Goal: Task Accomplishment & Management: Manage account settings

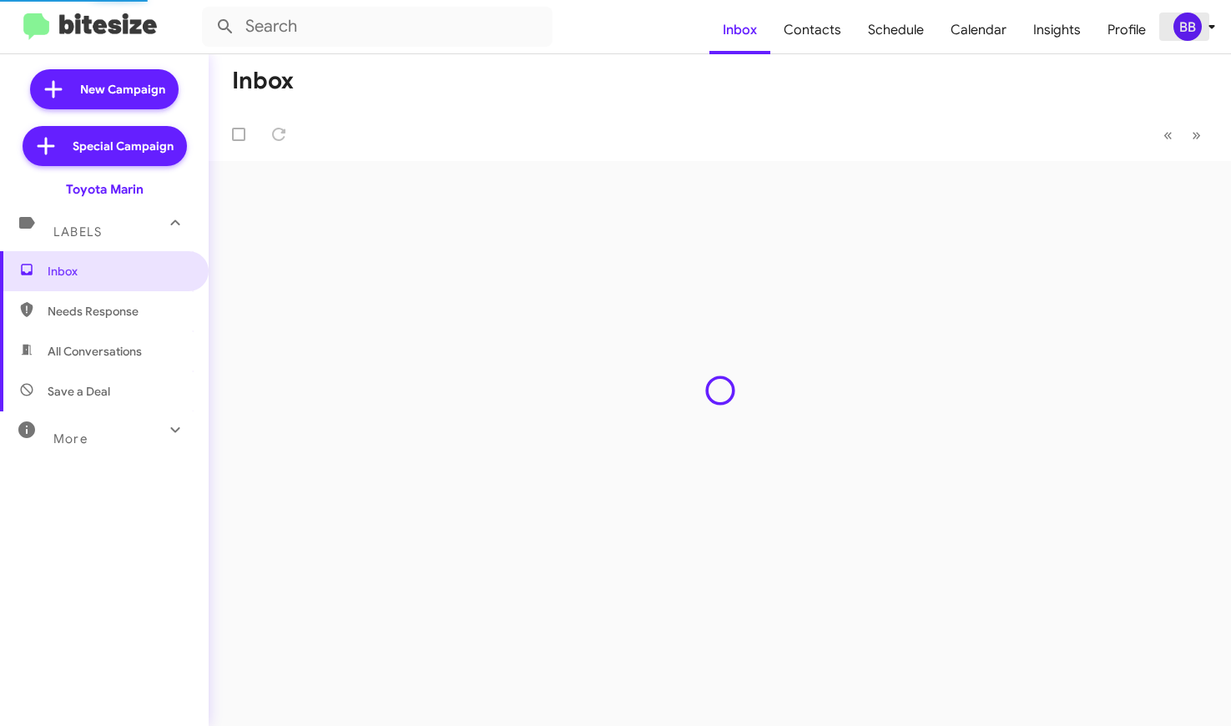
click at [1194, 28] on div "BB" at bounding box center [1188, 27] width 28 height 28
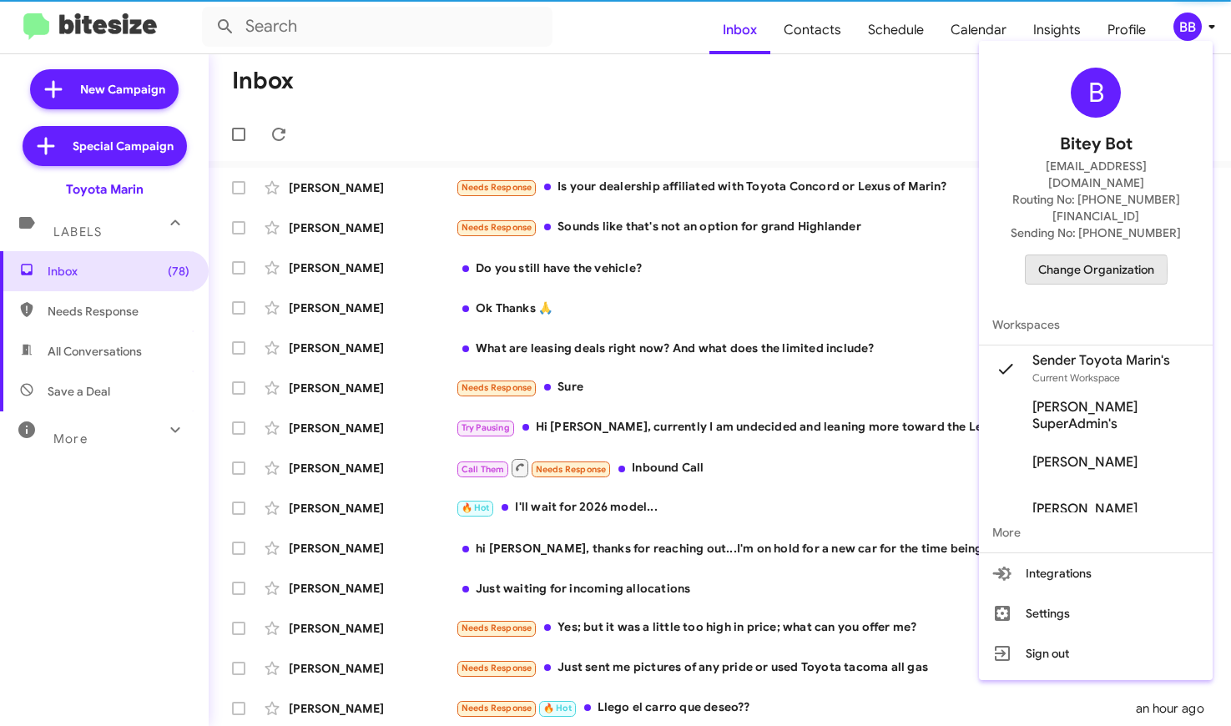
click at [1079, 255] on span "Change Organization" at bounding box center [1096, 269] width 116 height 28
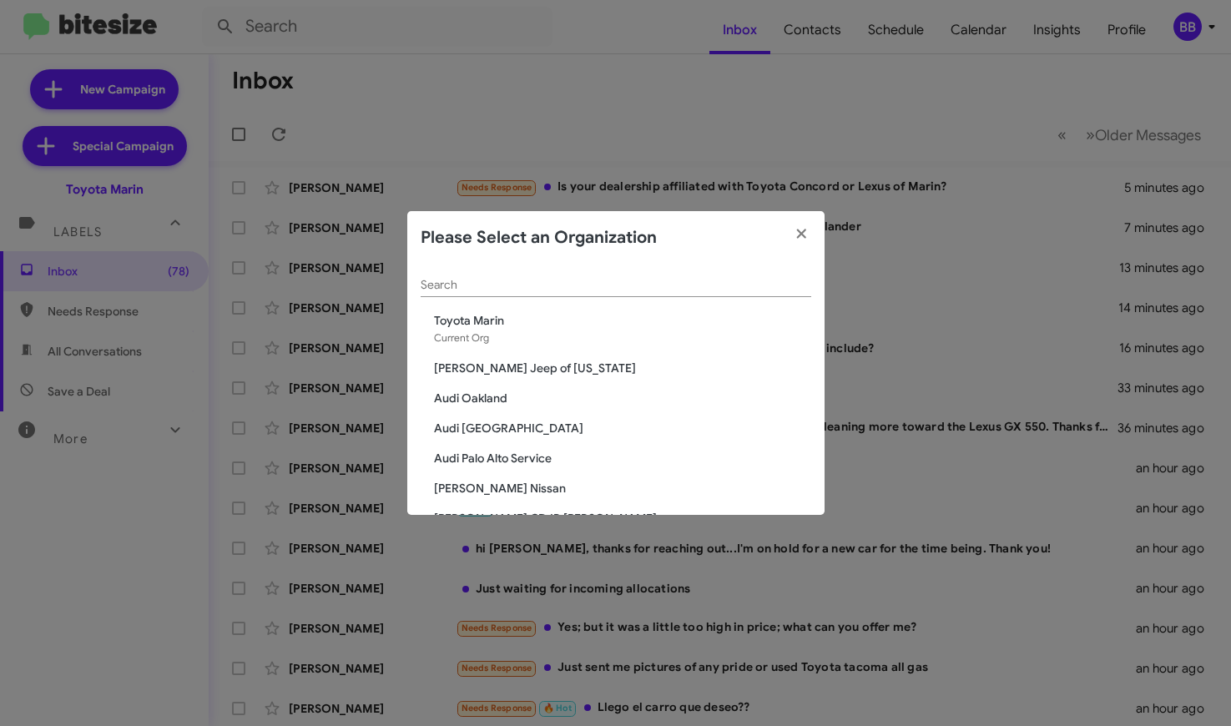
click at [522, 282] on input "Search" at bounding box center [616, 285] width 391 height 13
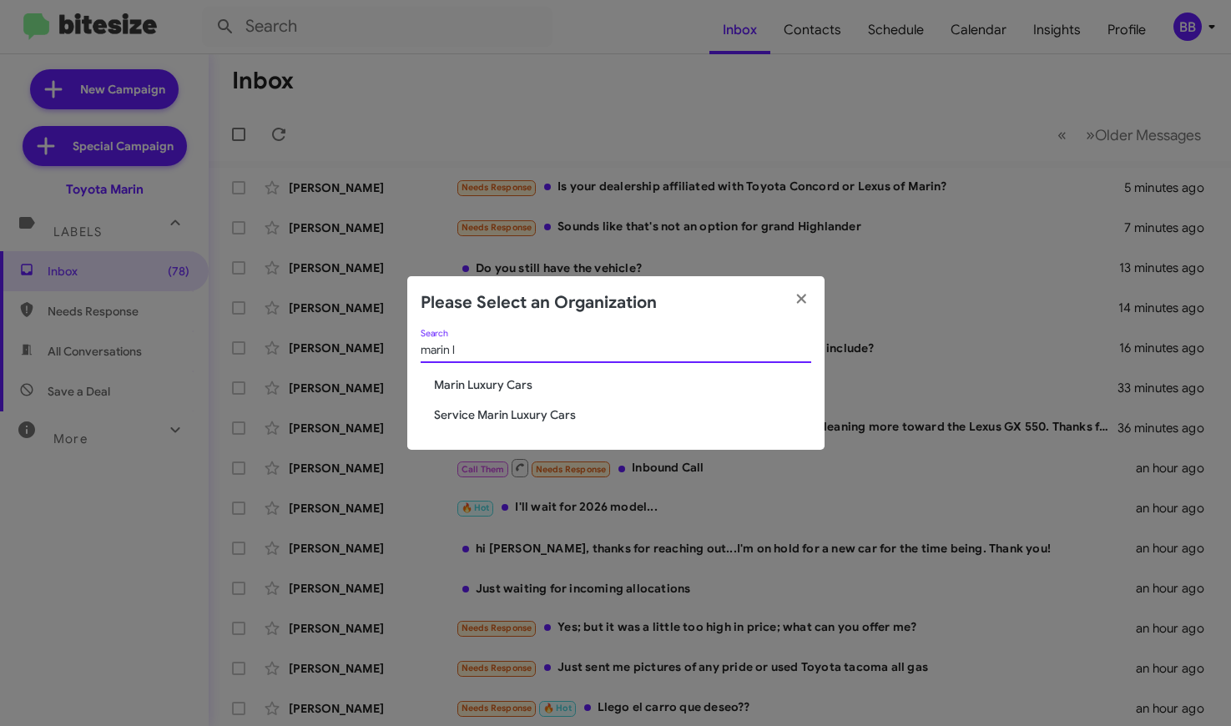
type input "marin l"
click at [482, 392] on span "Marin Luxury Cars" at bounding box center [622, 384] width 377 height 17
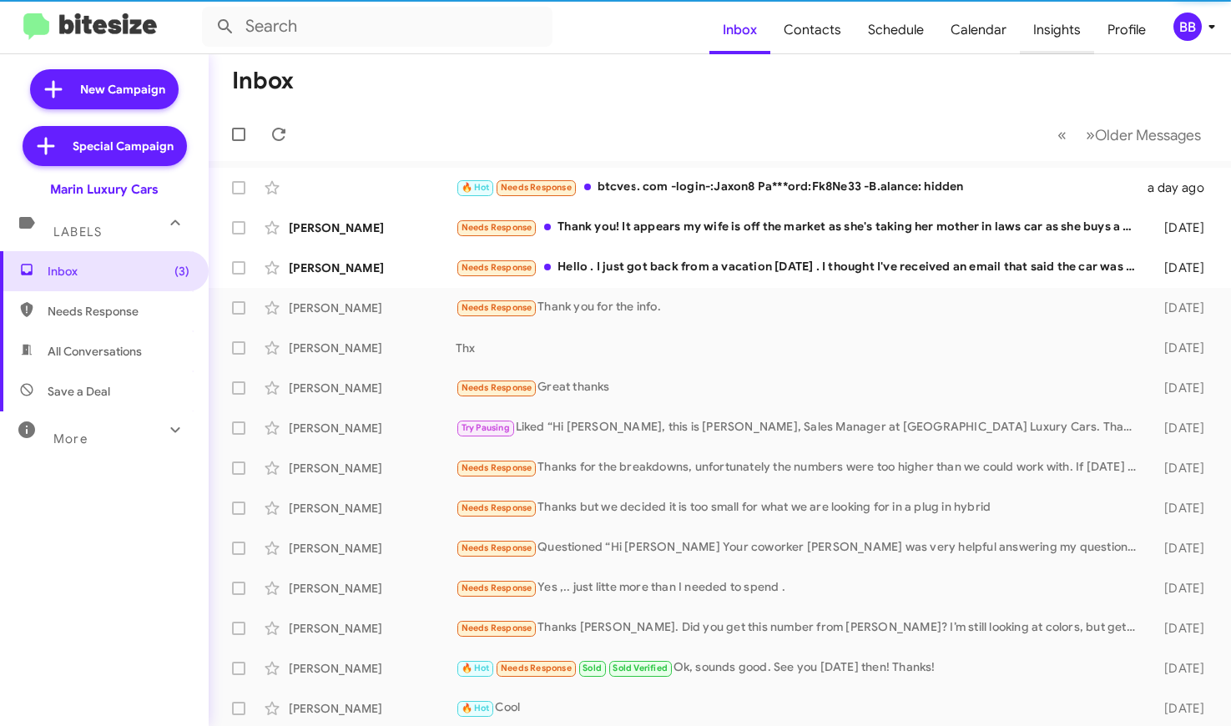
click at [1047, 34] on span "Insights" at bounding box center [1057, 30] width 74 height 48
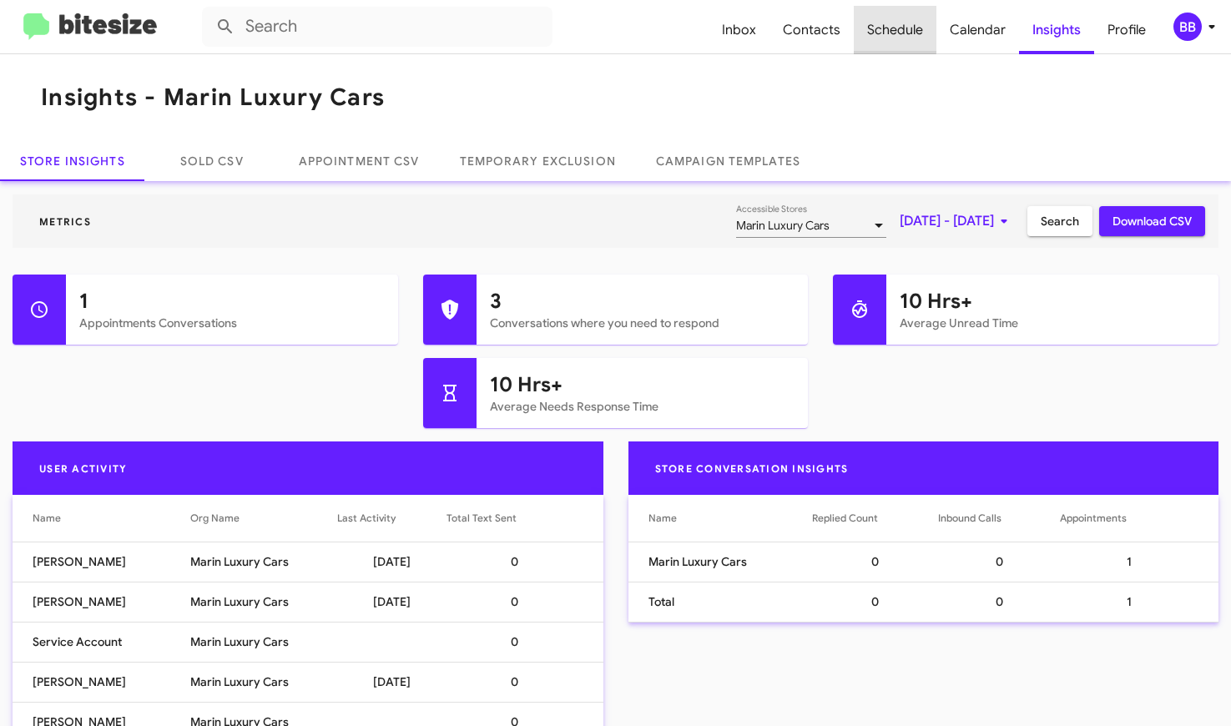
click at [885, 29] on span "Schedule" at bounding box center [895, 30] width 83 height 48
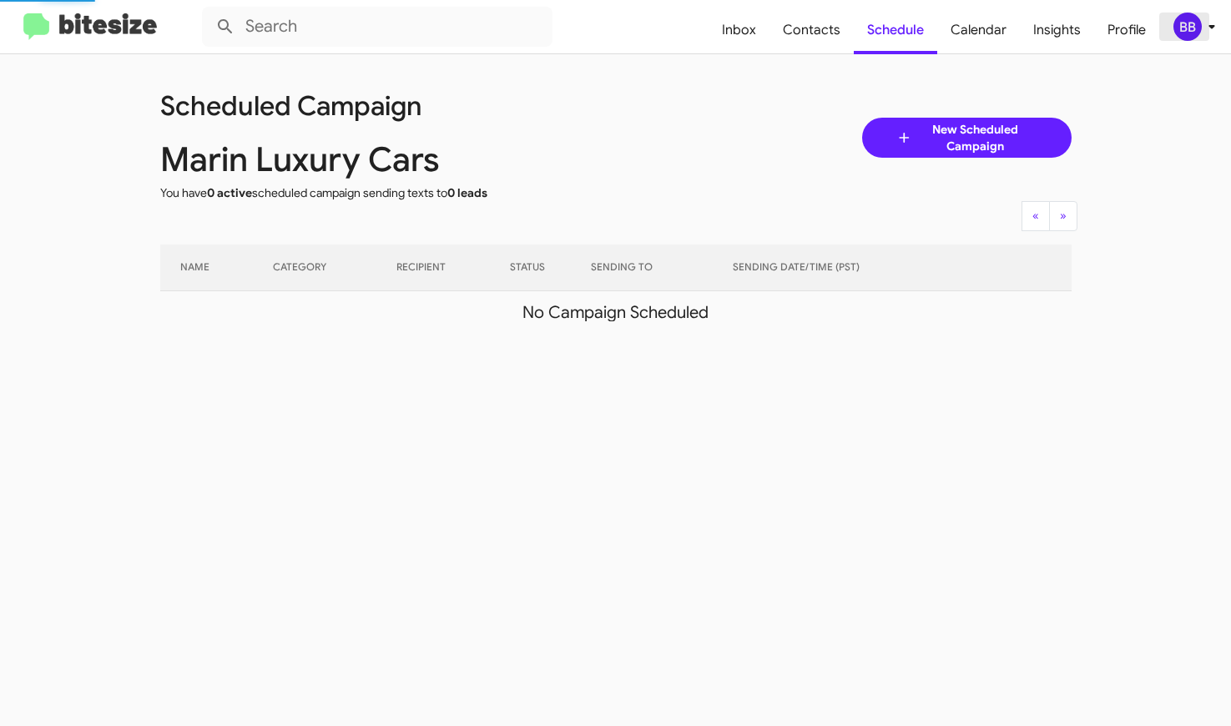
click at [1189, 32] on div "BB" at bounding box center [1188, 27] width 28 height 28
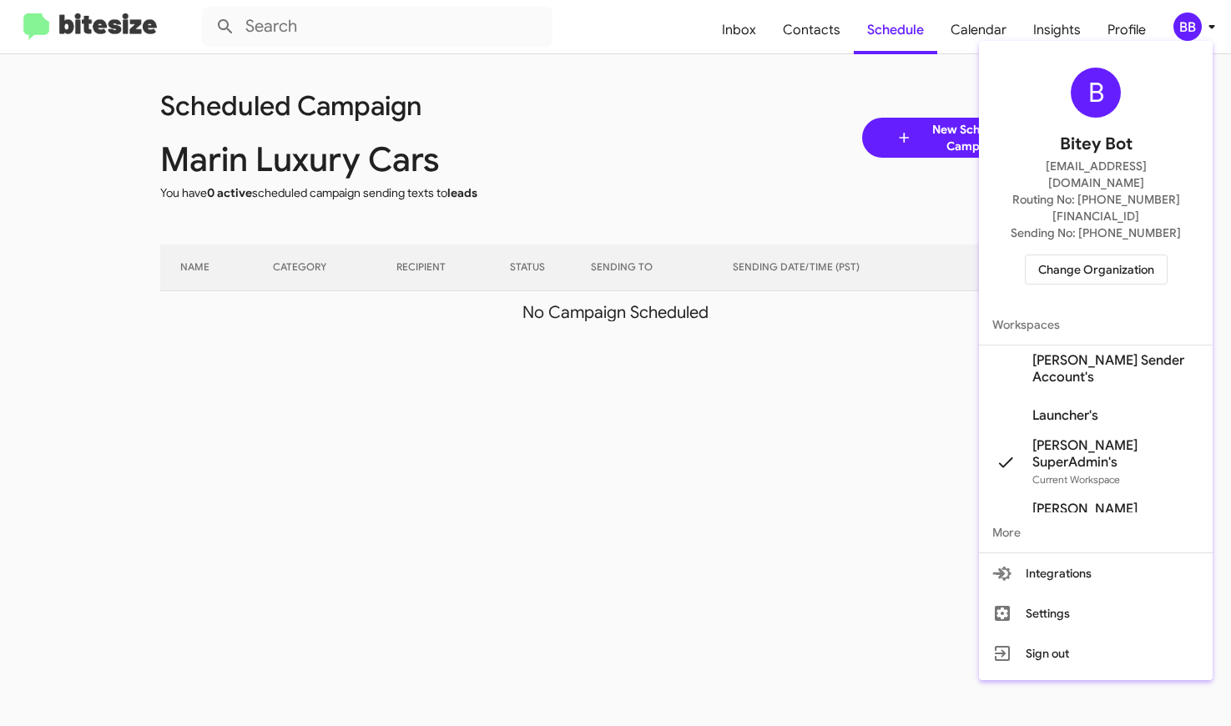
click at [1103, 392] on span "Launcher's" at bounding box center [1096, 415] width 234 height 47
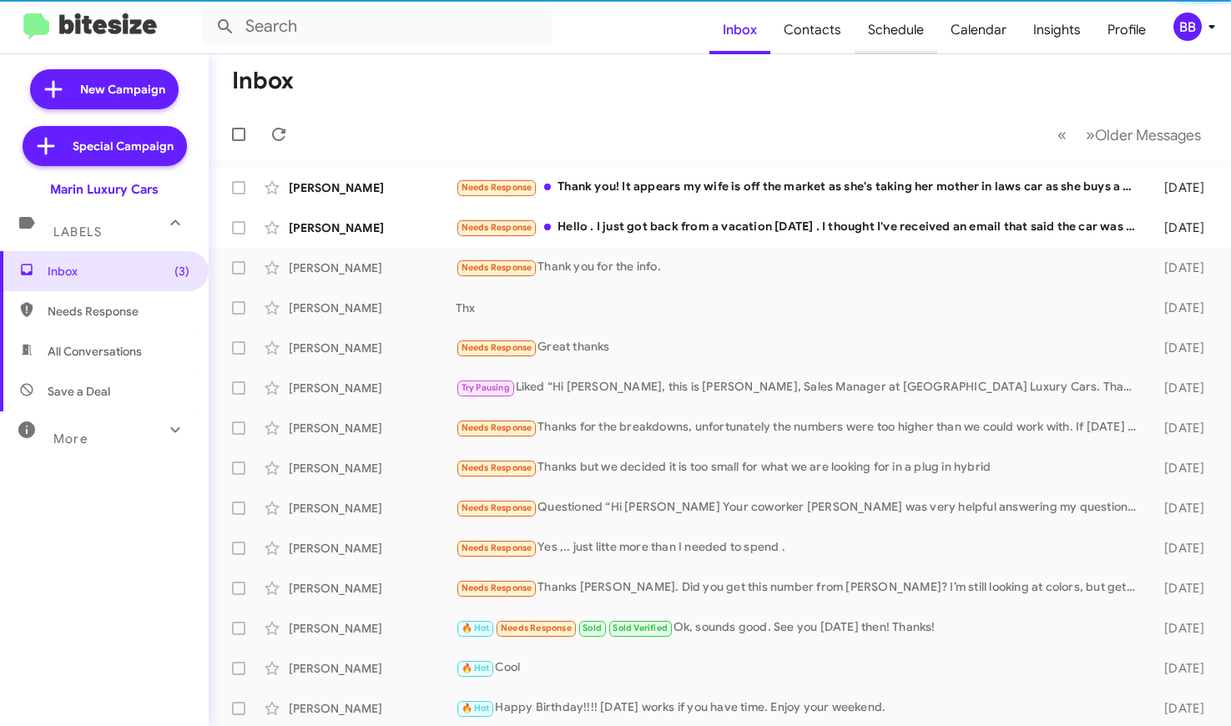
click at [899, 35] on span "Schedule" at bounding box center [896, 30] width 83 height 48
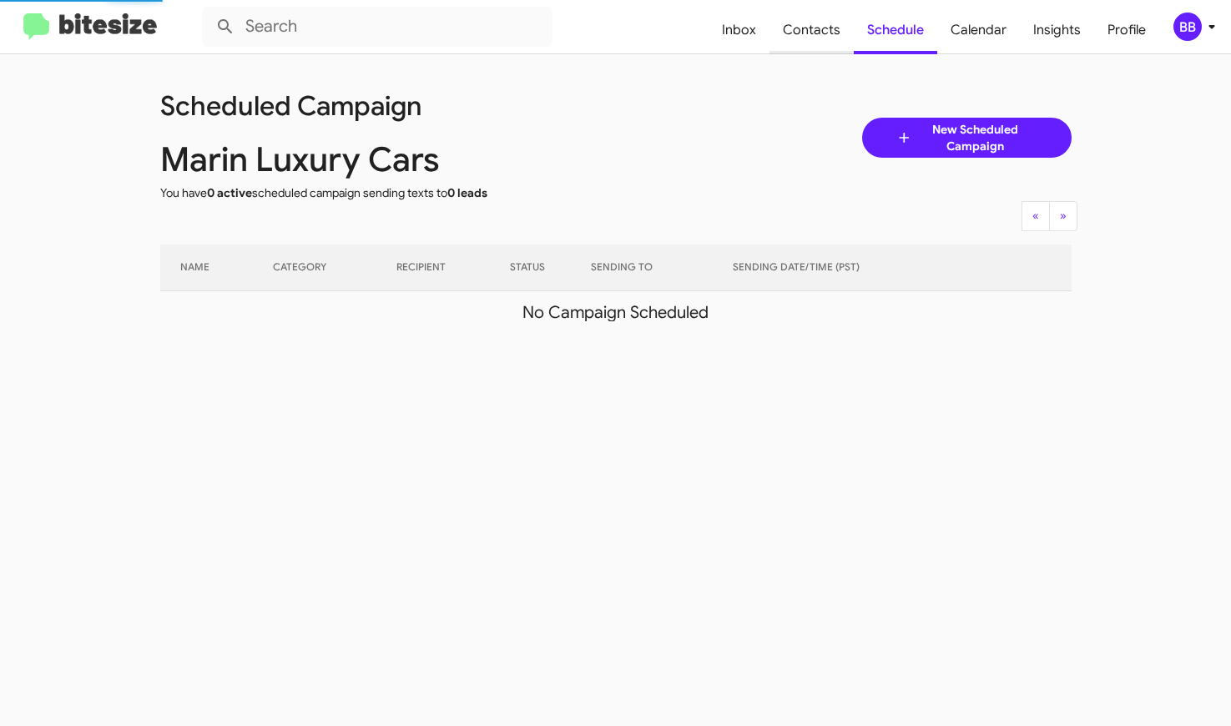
click at [831, 28] on span "Contacts" at bounding box center [812, 30] width 84 height 48
type input "in:groups"
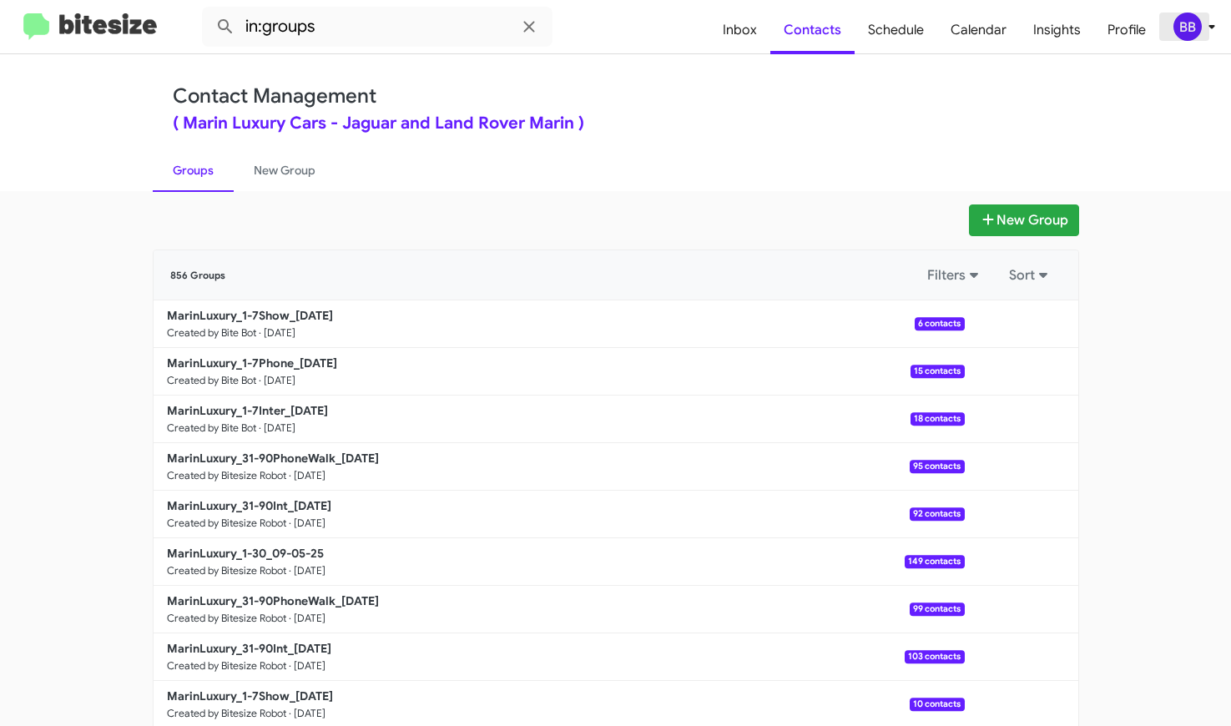
click at [1187, 23] on div "BB" at bounding box center [1188, 27] width 28 height 28
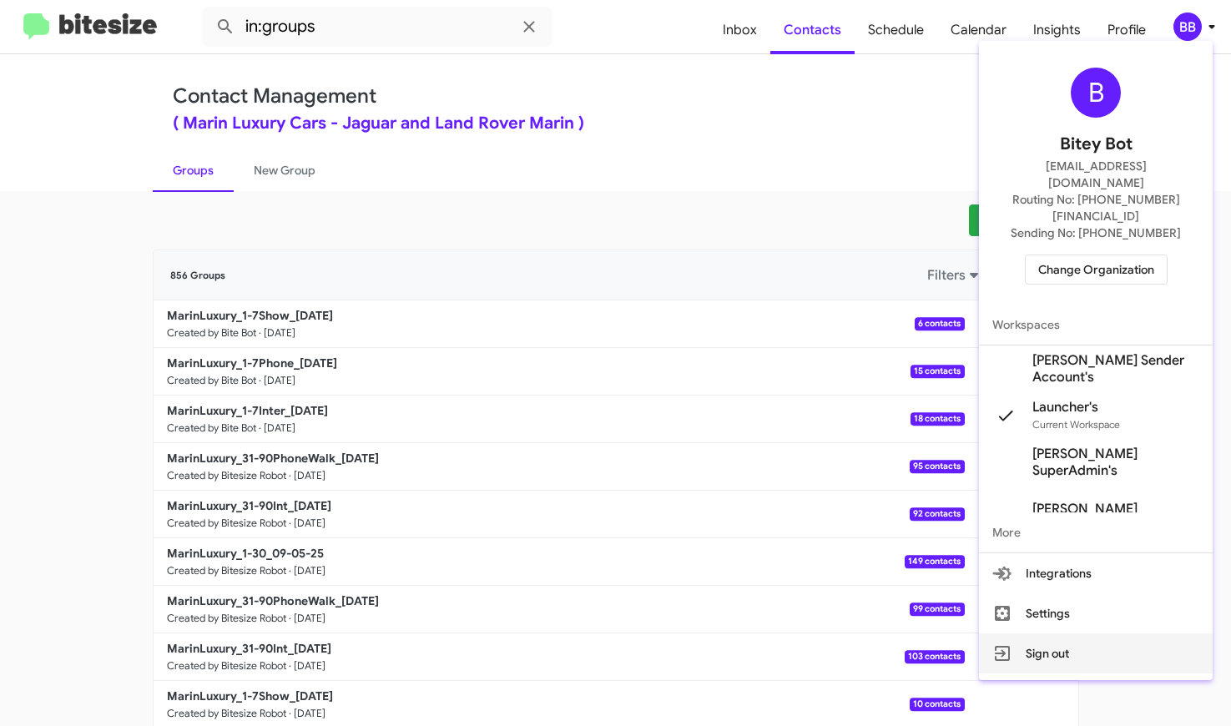
click at [1108, 634] on button "Sign out" at bounding box center [1096, 654] width 234 height 40
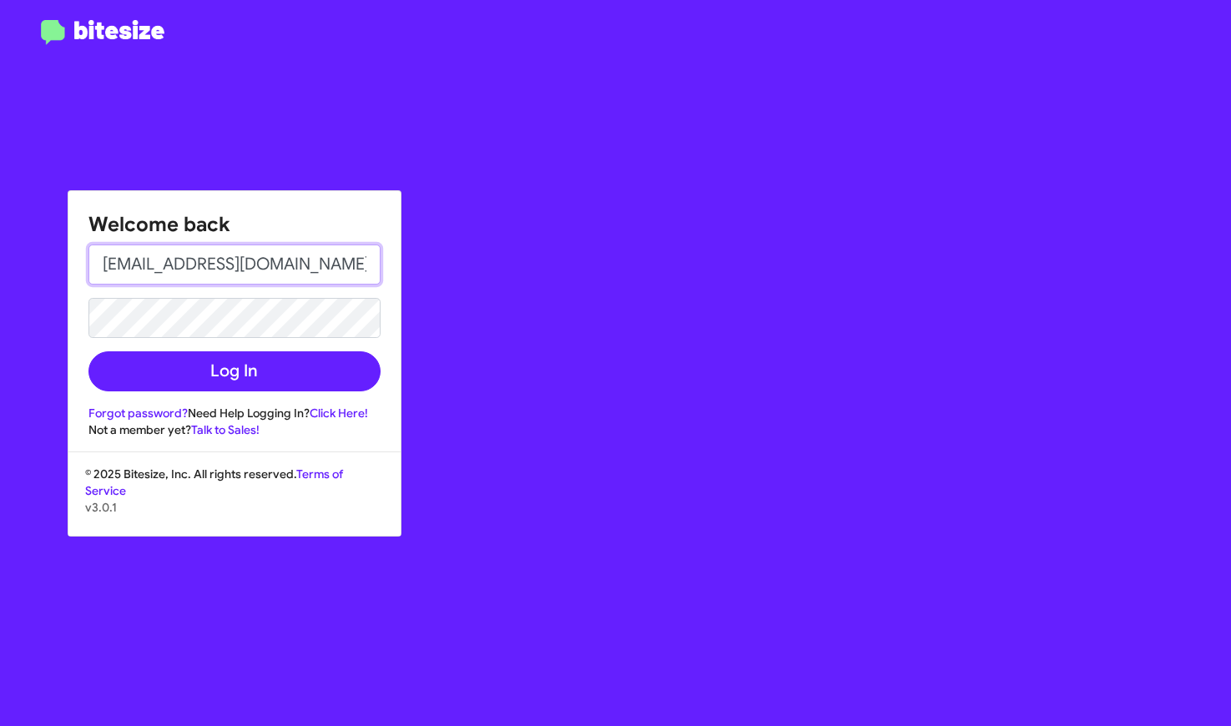
click at [186, 270] on input "[EMAIL_ADDRESS][DOMAIN_NAME]" at bounding box center [234, 265] width 292 height 40
type input "k"
type input "okran0208@gmail.com"
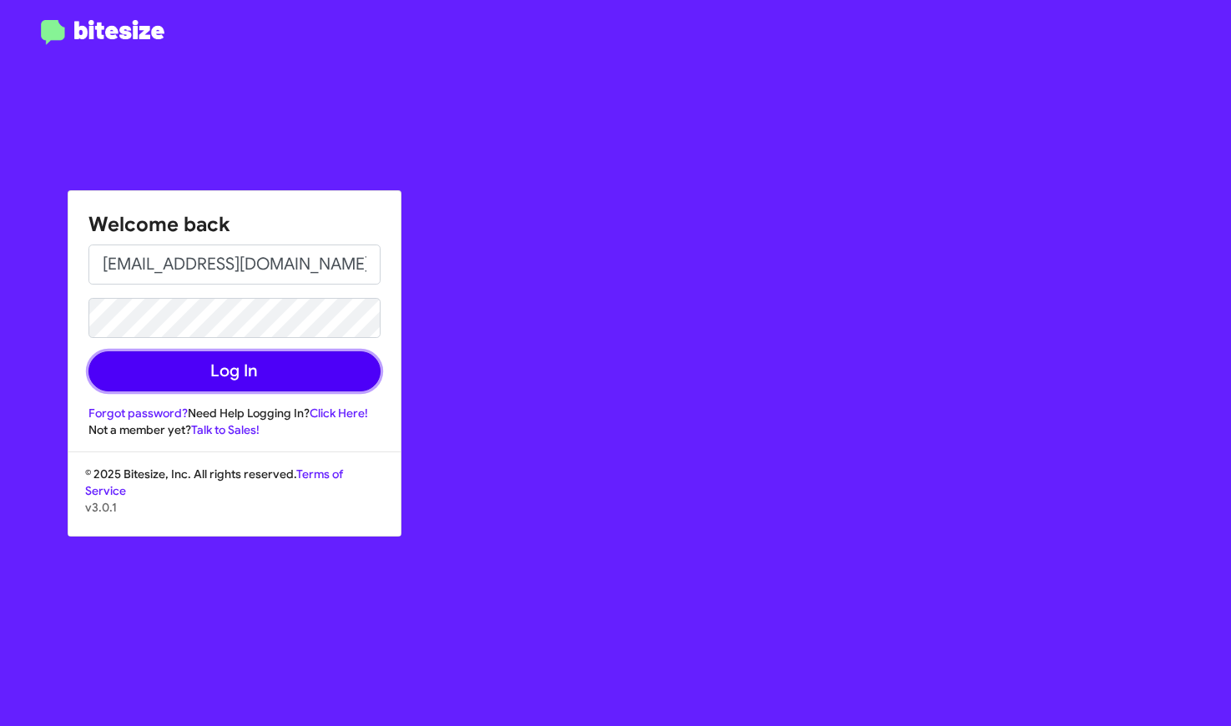
click at [252, 368] on button "Log In" at bounding box center [234, 371] width 292 height 40
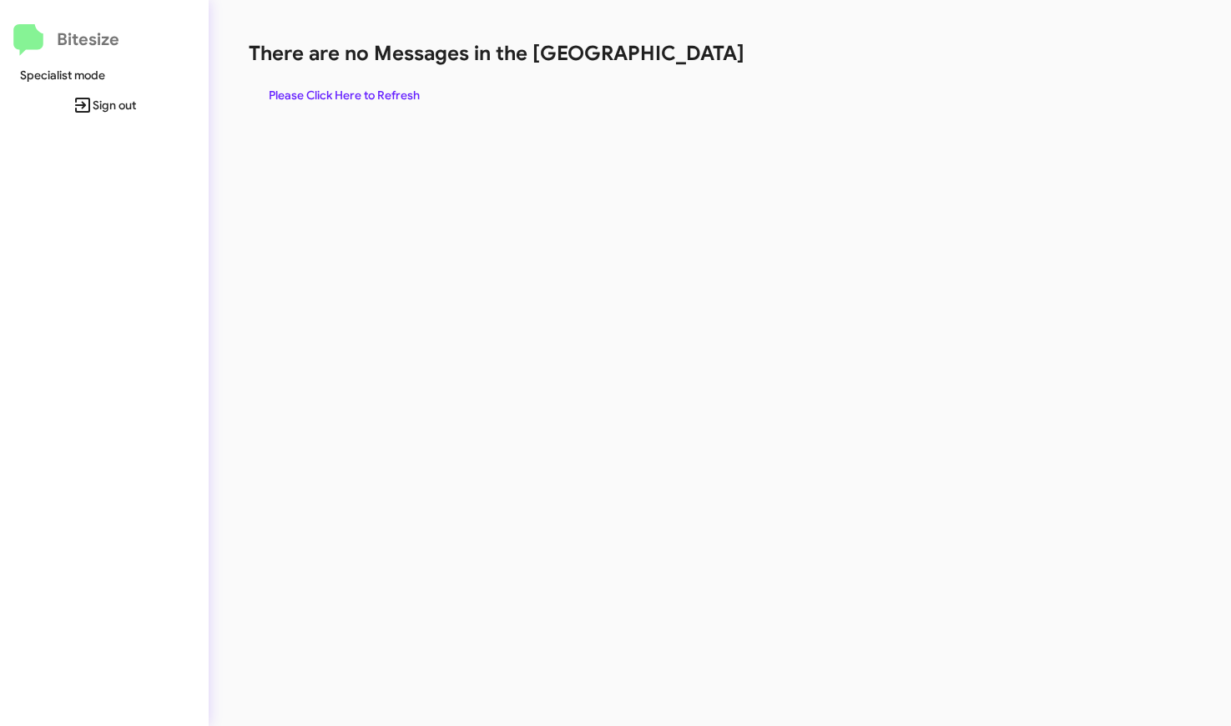
click at [316, 101] on span "Please Click Here to Refresh" at bounding box center [344, 95] width 151 height 30
click at [95, 105] on span "Sign out" at bounding box center [104, 105] width 182 height 30
click at [109, 100] on span "Sign out" at bounding box center [104, 105] width 182 height 30
click at [366, 98] on span "Please Click Here to Refresh" at bounding box center [344, 95] width 151 height 30
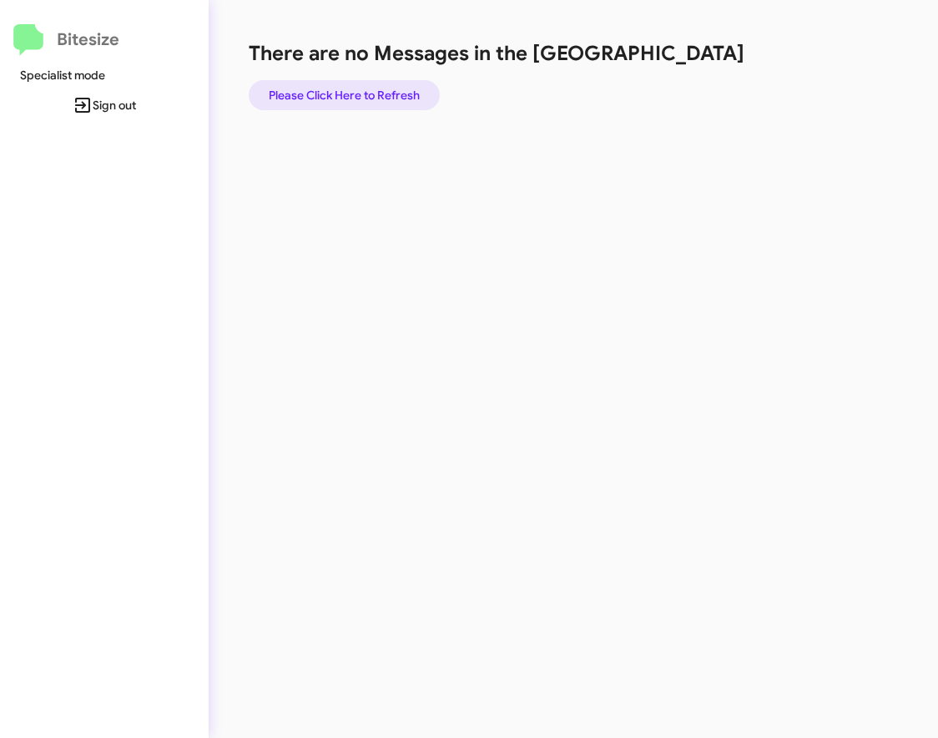
click at [392, 98] on span "Please Click Here to Refresh" at bounding box center [344, 95] width 151 height 30
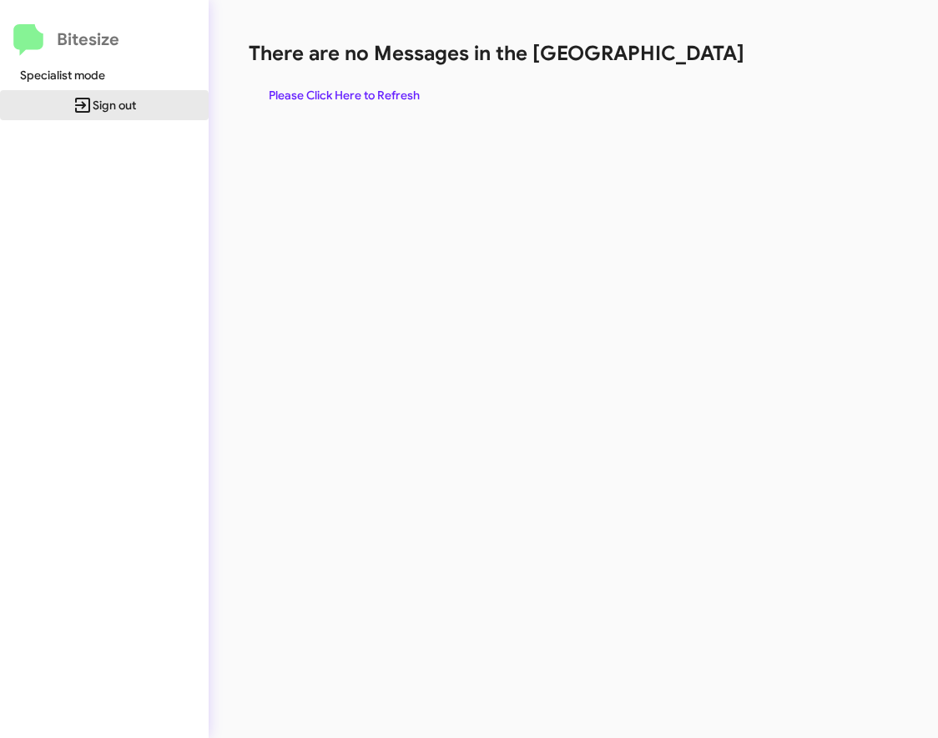
click at [91, 107] on icon at bounding box center [83, 105] width 20 height 20
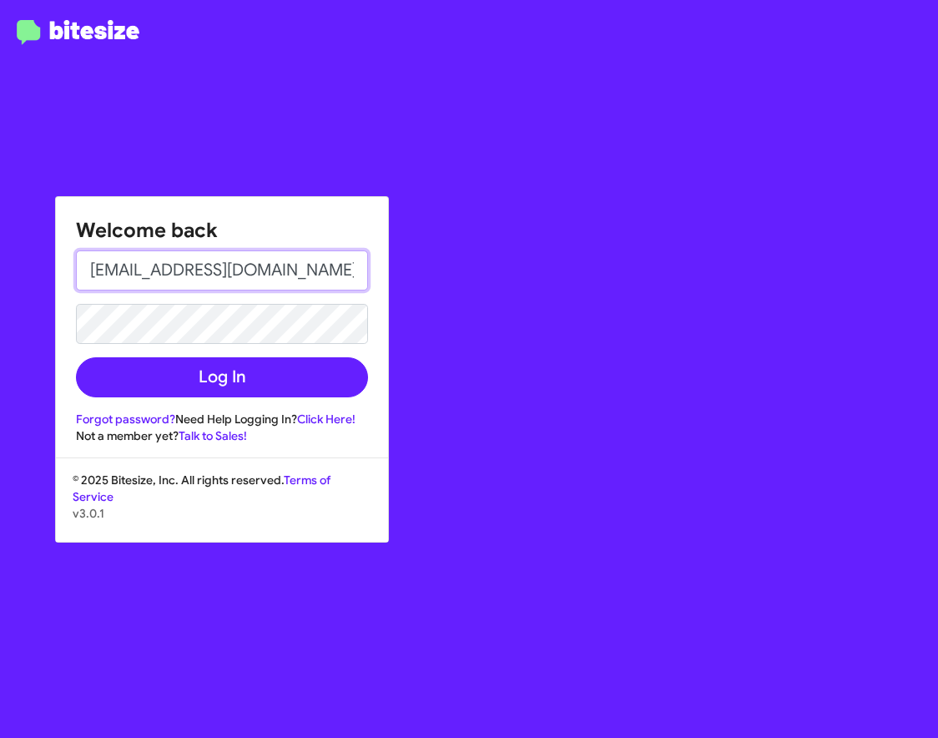
click at [199, 267] on input "okran0208@gmail.com" at bounding box center [222, 270] width 292 height 40
type input "m"
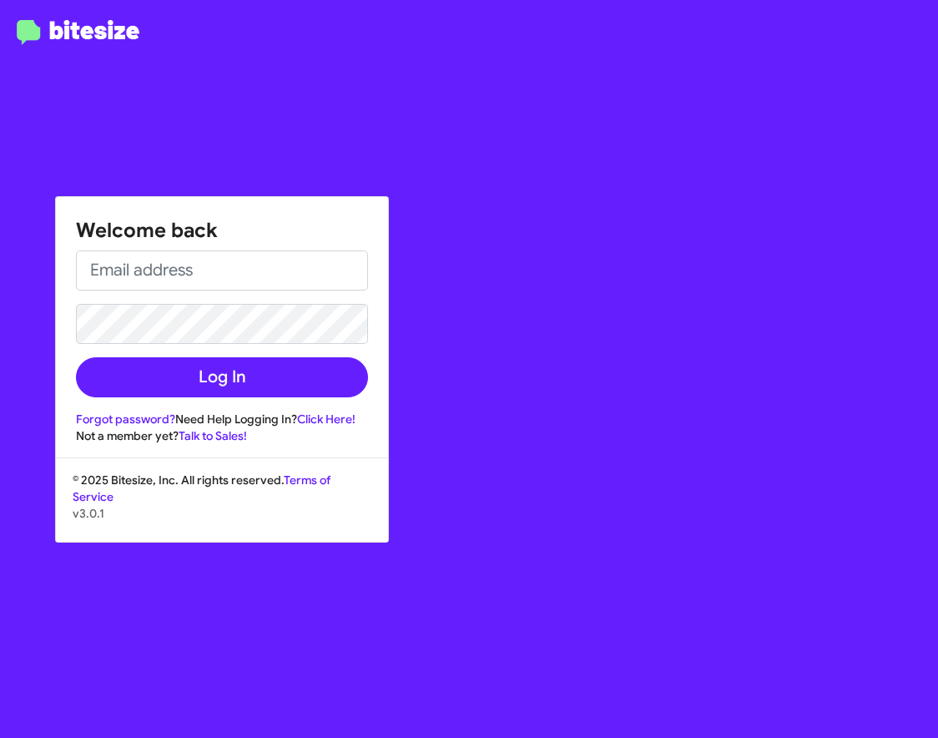
click at [201, 171] on div "Welcome back Log In Forgot password? Need Help Logging In? Click Here! Not a me…" at bounding box center [547, 369] width 782 height 738
click at [201, 170] on div "Welcome back Log In Forgot password? Need Help Logging In? Click Here! Not a me…" at bounding box center [547, 369] width 782 height 738
click at [200, 245] on div "Welcome back Log In Forgot password? Need Help Logging In? Click Here! Not a me…" at bounding box center [222, 320] width 332 height 247
click at [195, 280] on input "email" at bounding box center [222, 270] width 292 height 40
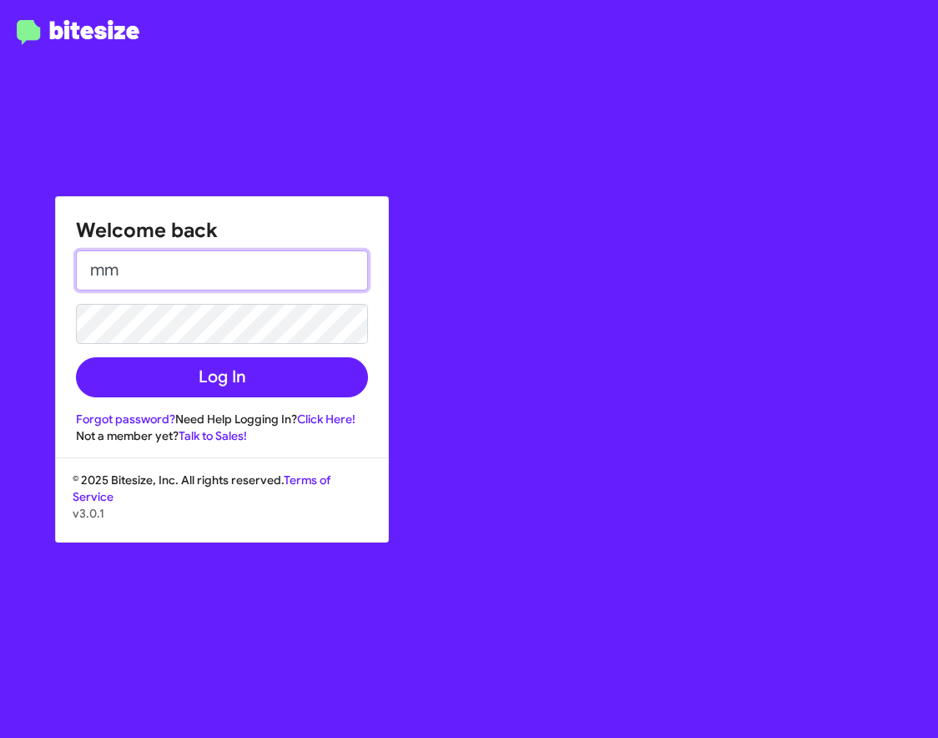
type input "m"
type input ","
type input "m"
click at [252, 280] on input "jess+1@bitesize.co" at bounding box center [222, 270] width 292 height 40
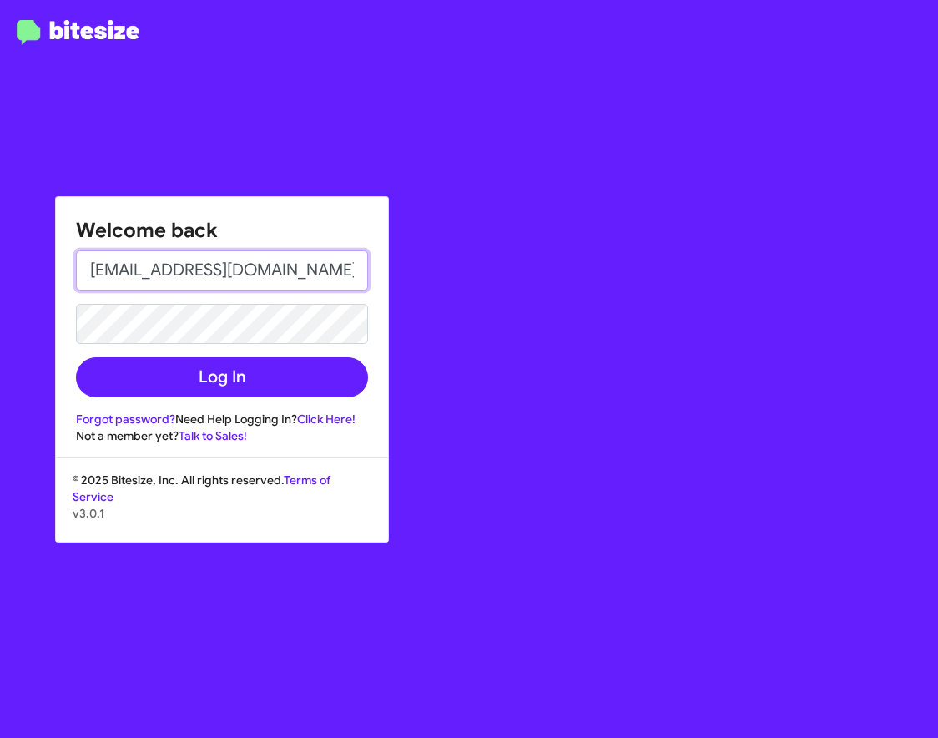
click at [252, 280] on input "jess+1@bitesize.co" at bounding box center [222, 270] width 292 height 40
type input "okran0208@gmail.com"
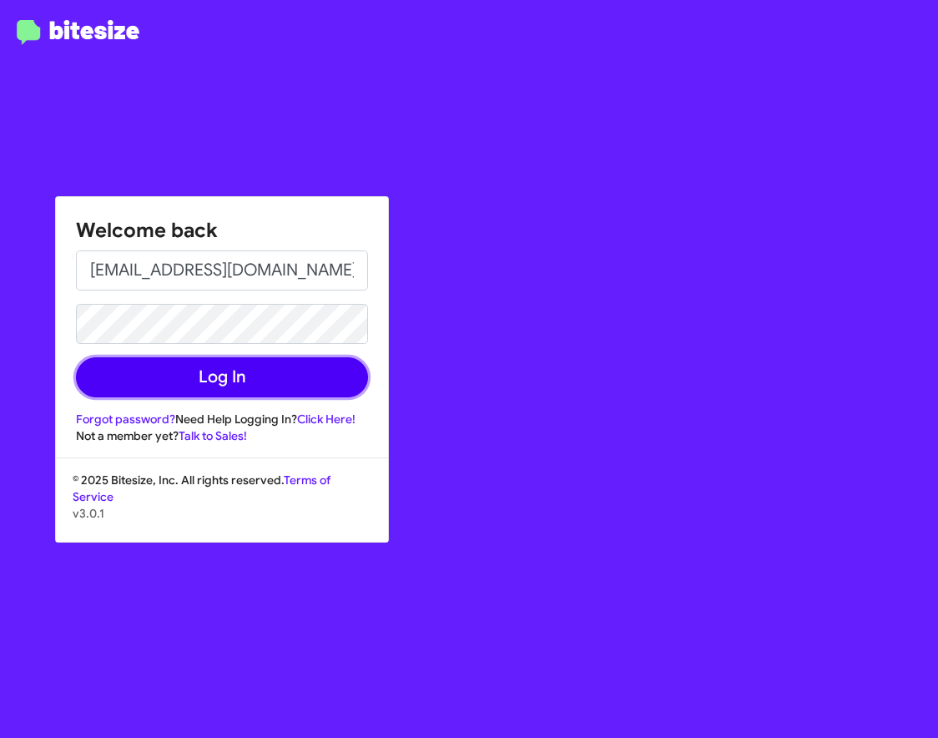
click at [228, 368] on button "Log In" at bounding box center [222, 377] width 292 height 40
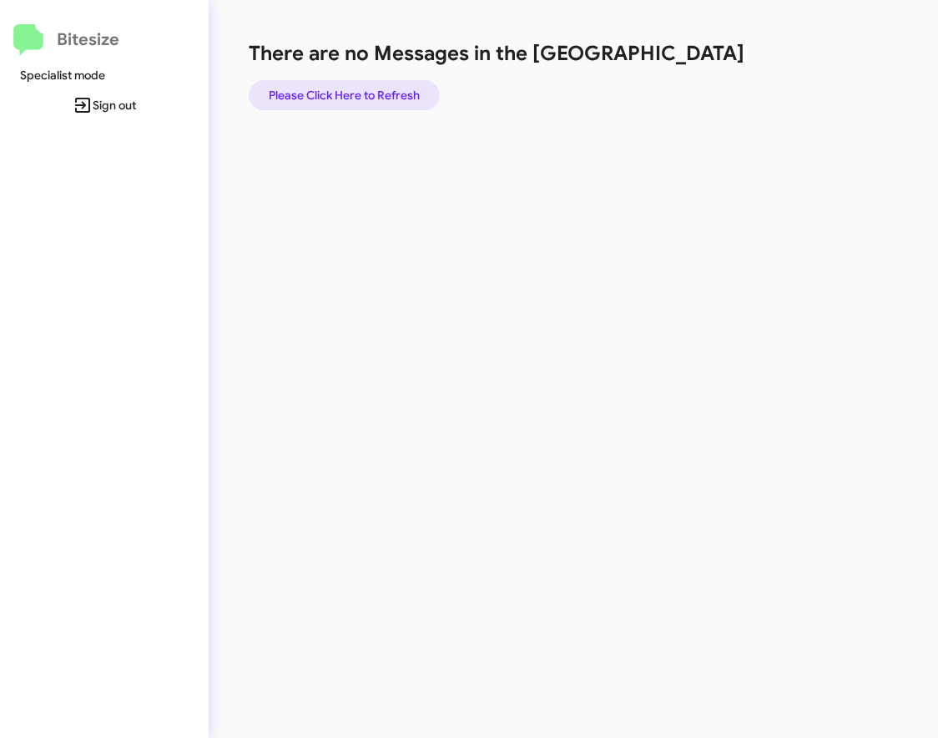
click at [356, 91] on span "Please Click Here to Refresh" at bounding box center [344, 95] width 151 height 30
